Goal: Transaction & Acquisition: Purchase product/service

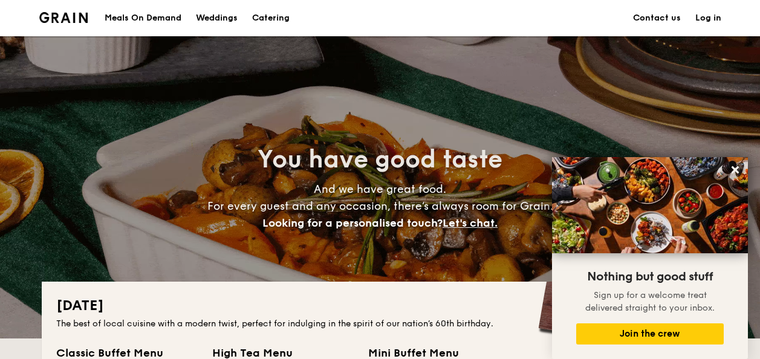
click at [155, 17] on div "Meals On Demand" at bounding box center [143, 18] width 77 height 36
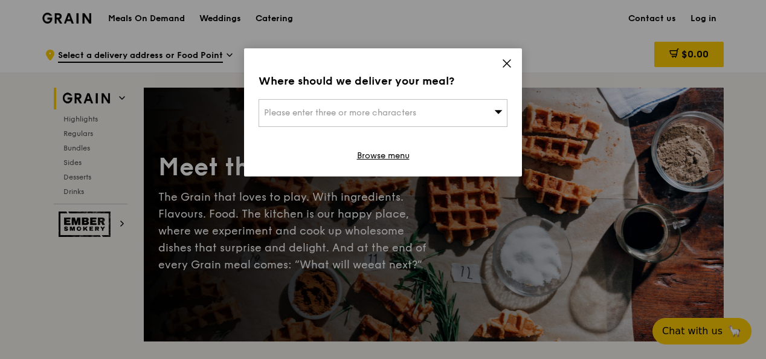
click at [395, 105] on div "Please enter three or more characters" at bounding box center [383, 113] width 249 height 28
type input "730722"
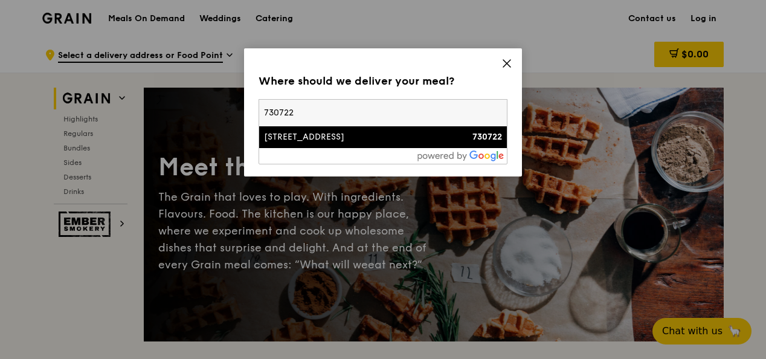
click at [407, 134] on div "722 Woodlands Avenue 6" at bounding box center [353, 137] width 179 height 12
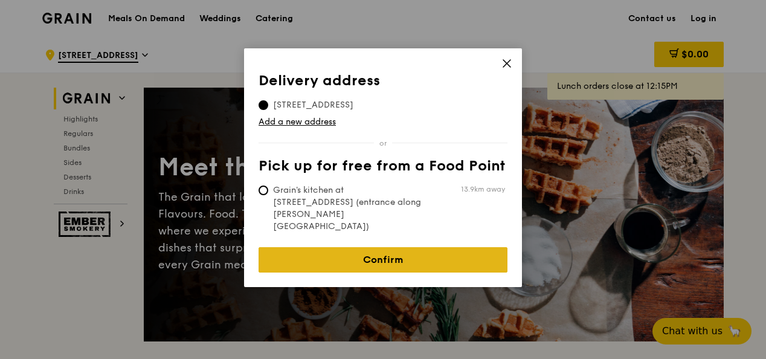
click at [364, 247] on link "Confirm" at bounding box center [383, 259] width 249 height 25
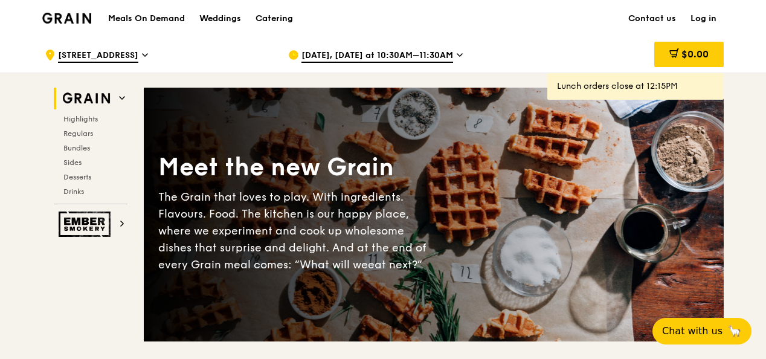
click at [395, 47] on div "Aug 15, Today at 10:30AM–11:30AM" at bounding box center [400, 55] width 224 height 36
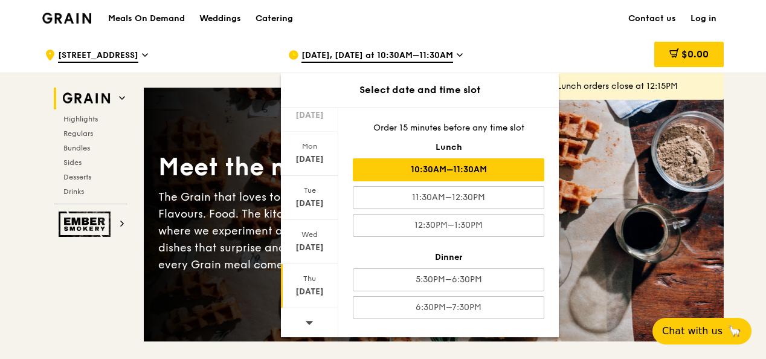
scroll to position [141, 0]
click at [307, 324] on span at bounding box center [309, 320] width 8 height 28
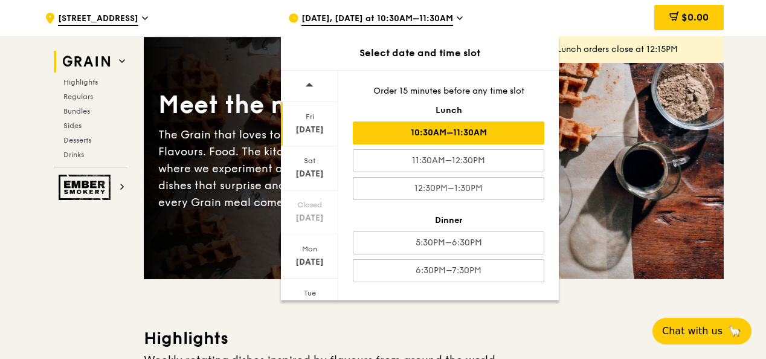
scroll to position [60, 0]
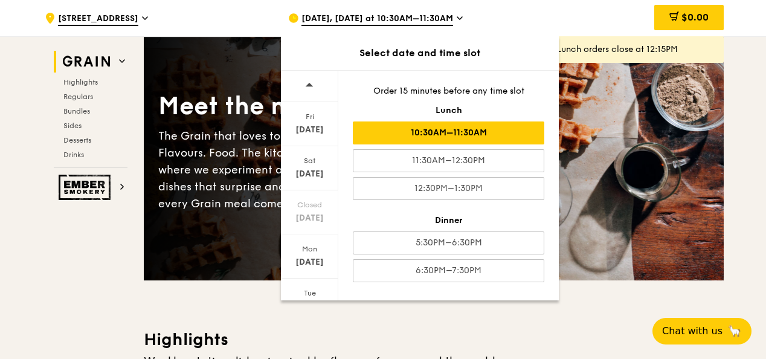
click at [306, 89] on span at bounding box center [309, 85] width 8 height 28
click at [325, 177] on div "Aug 16" at bounding box center [310, 174] width 54 height 12
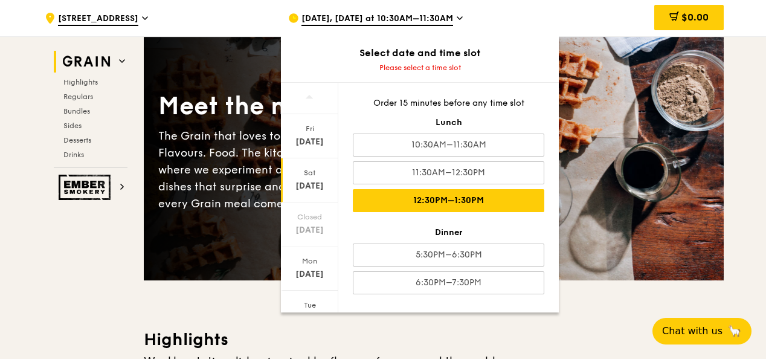
click at [439, 206] on div "12:30PM–1:30PM" at bounding box center [449, 200] width 192 height 23
